Goal: Transaction & Acquisition: Purchase product/service

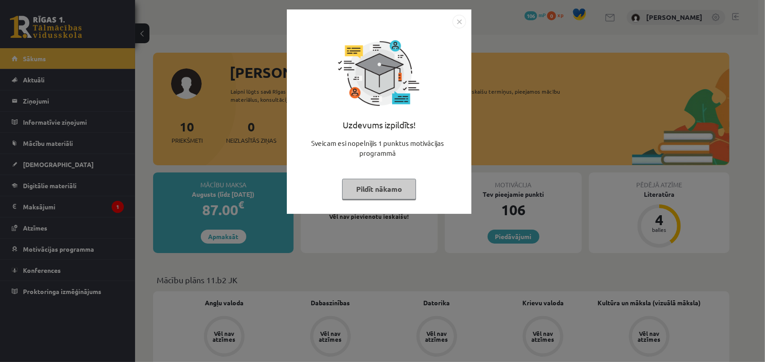
click at [377, 188] on button "Pildīt nākamo" at bounding box center [379, 189] width 74 height 21
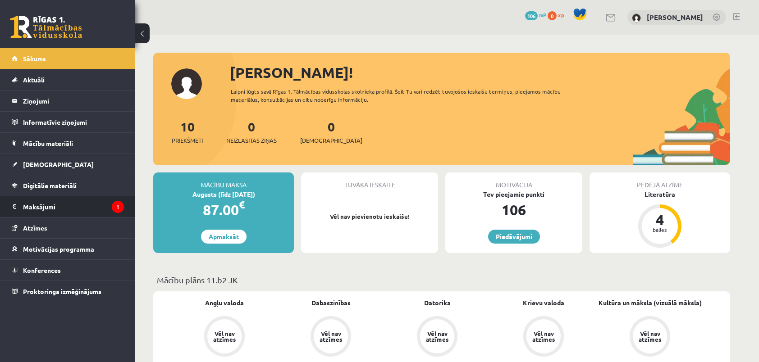
click at [78, 209] on legend "Maksājumi 1" at bounding box center [73, 206] width 101 height 21
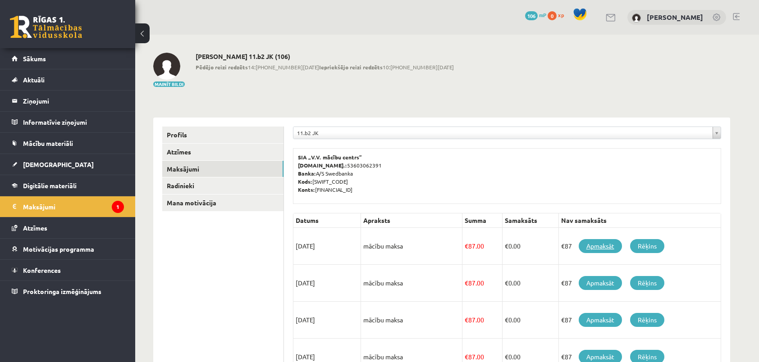
click at [591, 241] on link "Apmaksāt" at bounding box center [599, 246] width 43 height 14
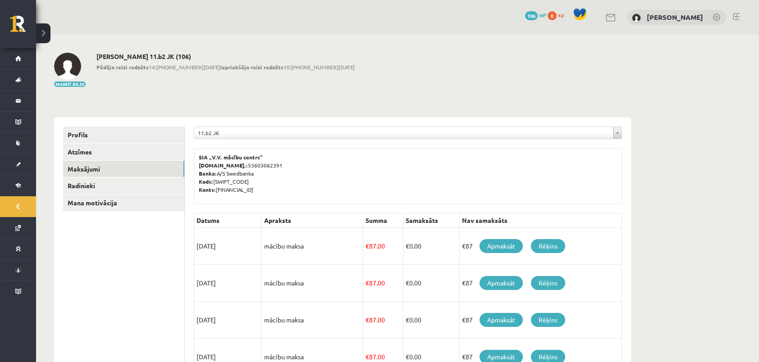
click at [318, 179] on p "SIA „V.V. mācību centrs” Reģ.nr.: 53603062391 Banka: A/S Swedbanka Kods: HABALV…" at bounding box center [408, 173] width 418 height 41
click at [244, 186] on p "SIA „V.V. mācību centrs” Reģ.nr.: 53603062391 Banka: A/S Swedbanka Kods: HABALV…" at bounding box center [408, 173] width 418 height 41
click at [221, 190] on p "SIA „V.V. mācību centrs” Reģ.nr.: 53603062391 Banka: A/S Swedbanka Kods: HABALV…" at bounding box center [408, 173] width 418 height 41
drag, startPoint x: 218, startPoint y: 188, endPoint x: 282, endPoint y: 189, distance: 64.4
click at [282, 189] on p "SIA „V.V. mācību centrs” Reģ.nr.: 53603062391 Banka: A/S Swedbanka Kods: HABALV…" at bounding box center [408, 173] width 418 height 41
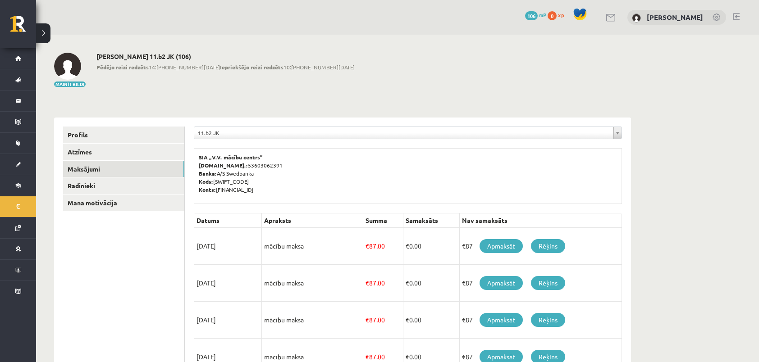
copy p "[FINANCIAL_ID]"
click at [240, 153] on p "SIA „V.V. mācību centrs” Reģ.nr.: 53603062391 Banka: A/S Swedbanka Kods: HABALV…" at bounding box center [408, 173] width 418 height 41
click at [199, 156] on b "SIA „V.V. mācību centrs”" at bounding box center [231, 157] width 64 height 7
drag, startPoint x: 199, startPoint y: 156, endPoint x: 260, endPoint y: 156, distance: 61.3
click at [260, 156] on p "SIA „V.V. mācību centrs” Reģ.nr.: 53603062391 Banka: A/S Swedbanka Kods: HABALV…" at bounding box center [408, 173] width 418 height 41
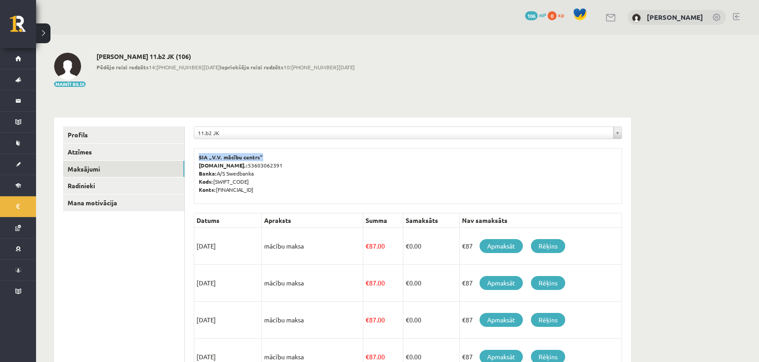
copy b "SIA „V.V. mācību centrs”"
drag, startPoint x: 196, startPoint y: 244, endPoint x: 305, endPoint y: 248, distance: 108.2
click at [305, 248] on tr "25/08/2025 mācību maksa € 87.00 € 0.00 €87 Apmaksāt Rēķins" at bounding box center [407, 246] width 427 height 37
copy tr "25/08/2025 mācību maksa"
click at [555, 246] on link "Rēķins" at bounding box center [548, 246] width 34 height 14
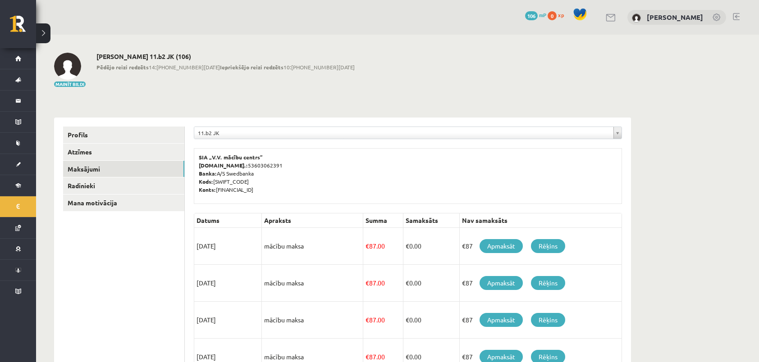
click at [206, 282] on td "[DATE]" at bounding box center [228, 283] width 68 height 37
click at [75, 137] on link "Profils" at bounding box center [123, 135] width 121 height 17
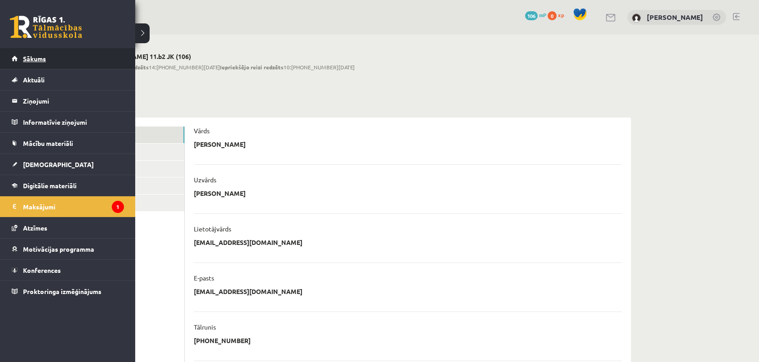
click at [36, 57] on span "Sākums" at bounding box center [34, 59] width 23 height 8
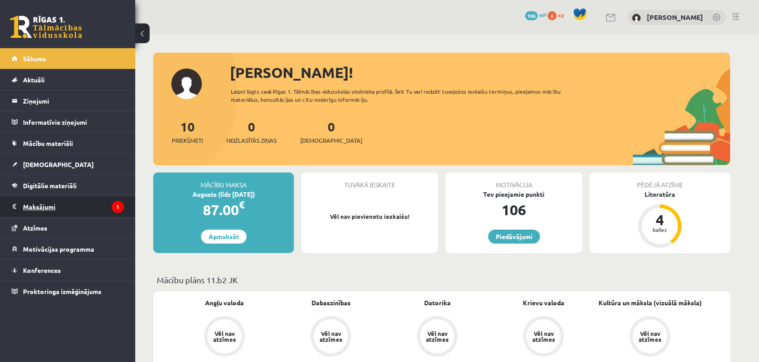
click at [57, 202] on legend "Maksājumi 1" at bounding box center [73, 206] width 101 height 21
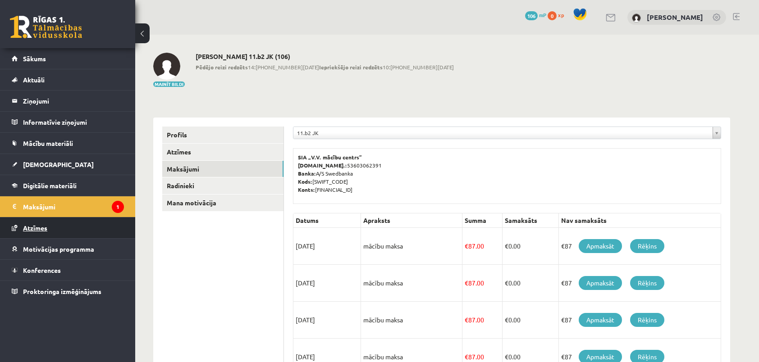
click at [61, 229] on link "Atzīmes" at bounding box center [68, 228] width 112 height 21
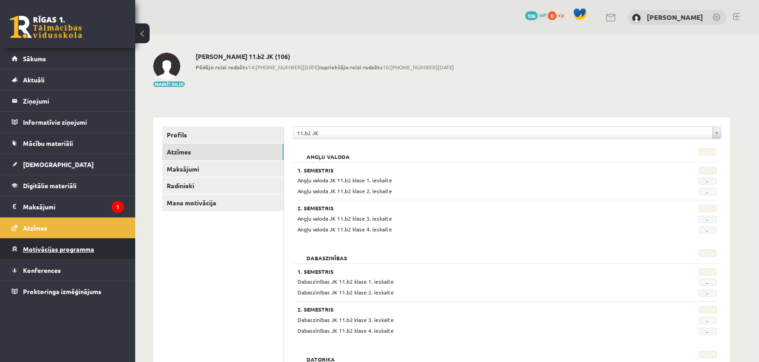
click at [45, 250] on span "Motivācijas programma" at bounding box center [58, 249] width 71 height 8
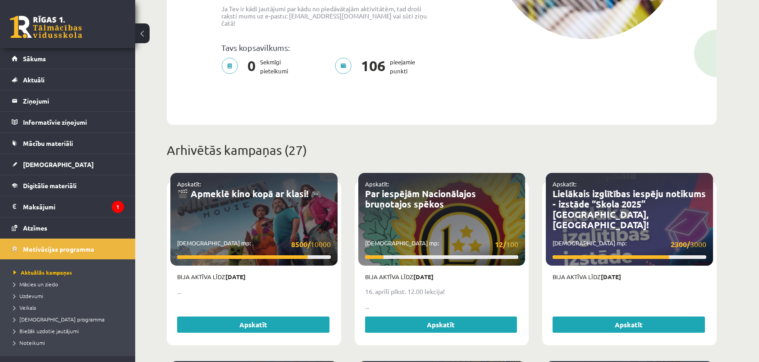
scroll to position [225, 0]
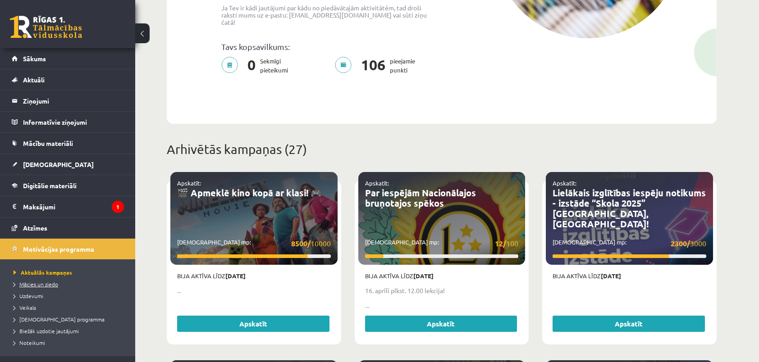
click at [26, 286] on span "Mācies un ziedo" at bounding box center [36, 284] width 45 height 7
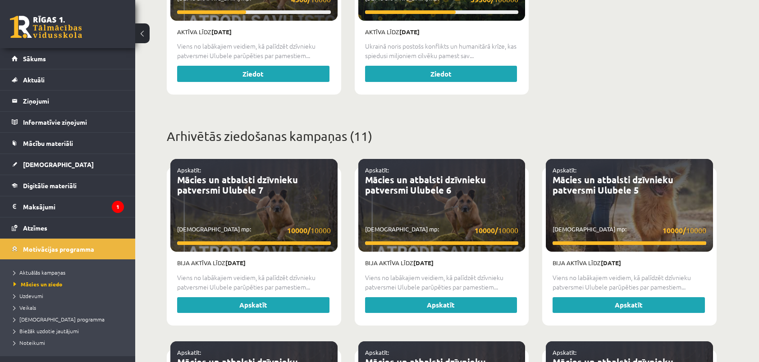
scroll to position [450, 0]
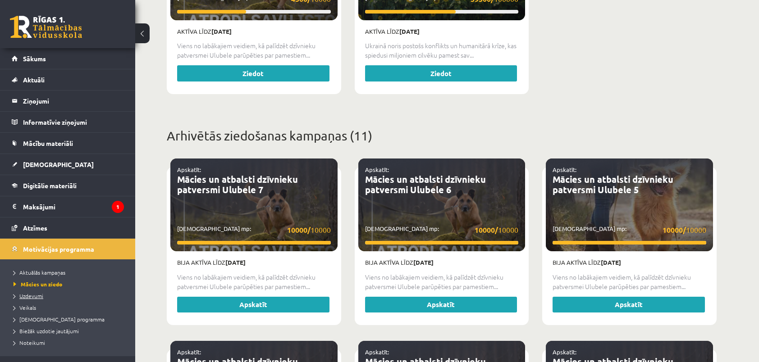
click at [42, 295] on span "Uzdevumi" at bounding box center [29, 295] width 30 height 7
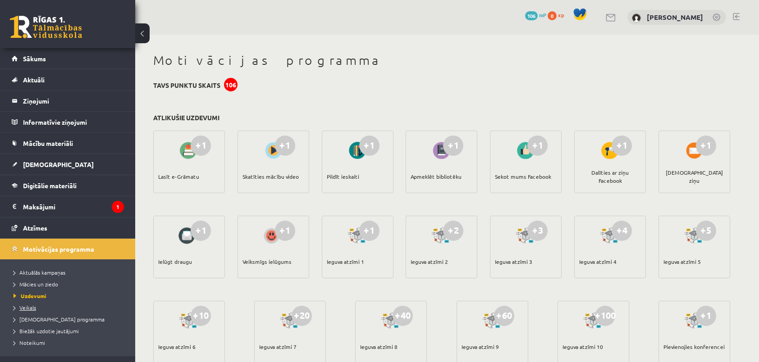
click at [22, 306] on span "Veikals" at bounding box center [25, 307] width 23 height 7
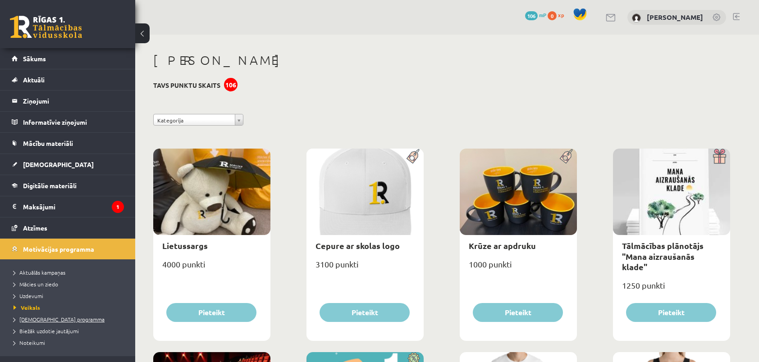
click at [28, 319] on span "[DEMOGRAPHIC_DATA] programma" at bounding box center [59, 319] width 91 height 7
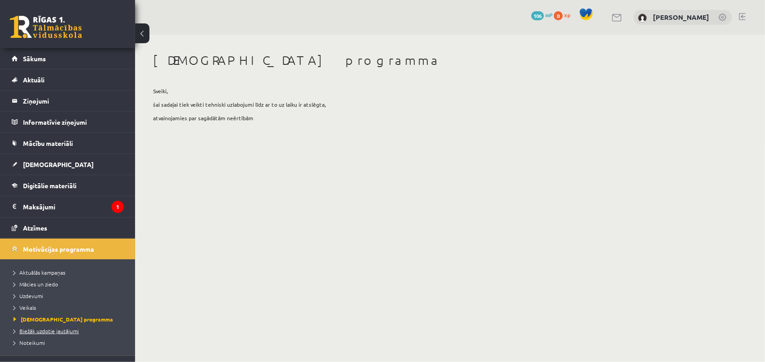
click at [56, 329] on span "Biežāk uzdotie jautājumi" at bounding box center [46, 330] width 65 height 7
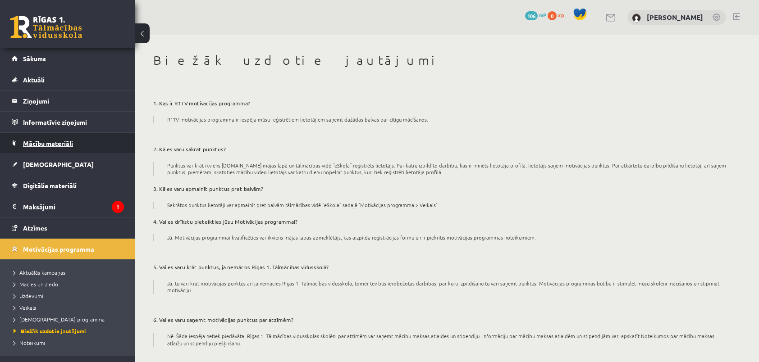
click at [57, 142] on span "Mācību materiāli" at bounding box center [48, 143] width 50 height 8
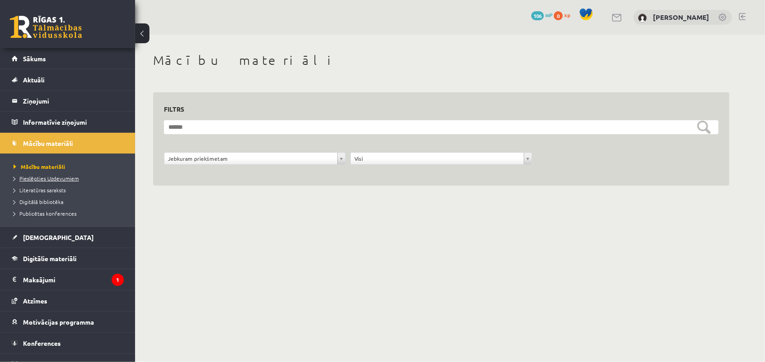
click at [50, 178] on span "Pieslēgties Uzdevumiem" at bounding box center [46, 178] width 65 height 7
